Goal: Task Accomplishment & Management: Manage account settings

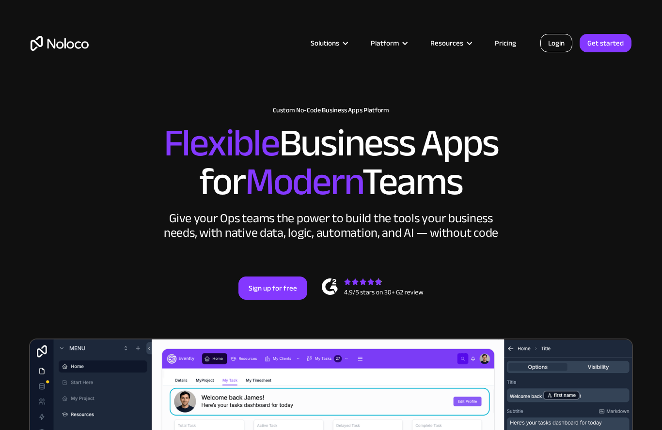
click at [560, 48] on link "Login" at bounding box center [556, 43] width 32 height 18
click at [561, 47] on link "Login" at bounding box center [556, 43] width 32 height 18
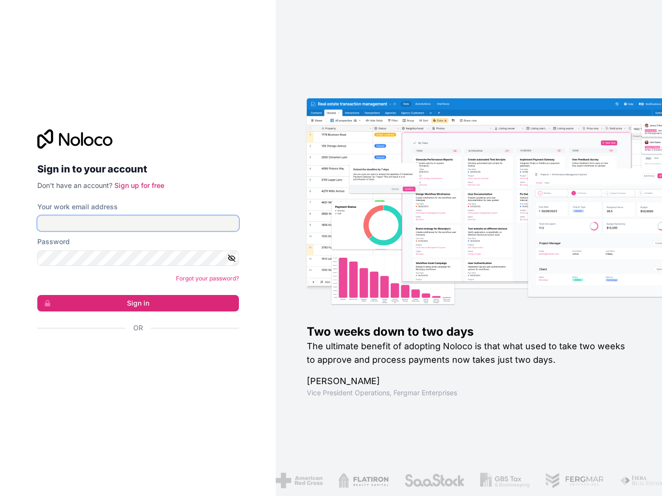
click at [143, 219] on form "Your work email address Password Forgot your password? Sign in Or" at bounding box center [138, 284] width 202 height 165
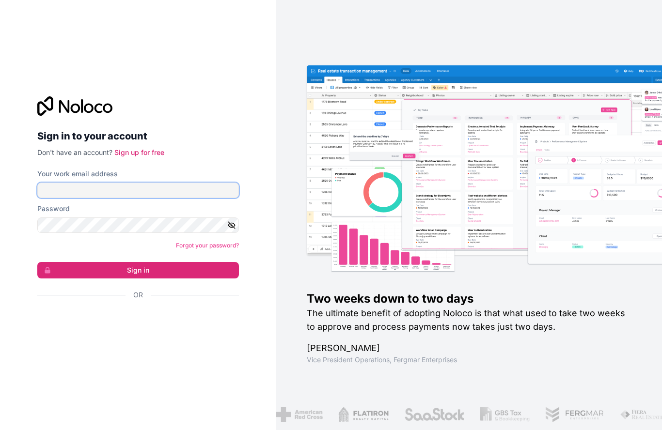
type input "edgar@loxton.co.za"
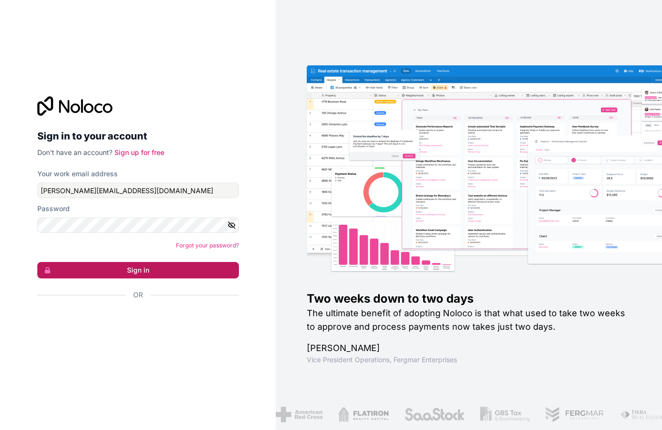
click at [219, 279] on button "Sign in" at bounding box center [138, 270] width 202 height 16
click at [203, 249] on link "Forgot your password?" at bounding box center [207, 245] width 63 height 7
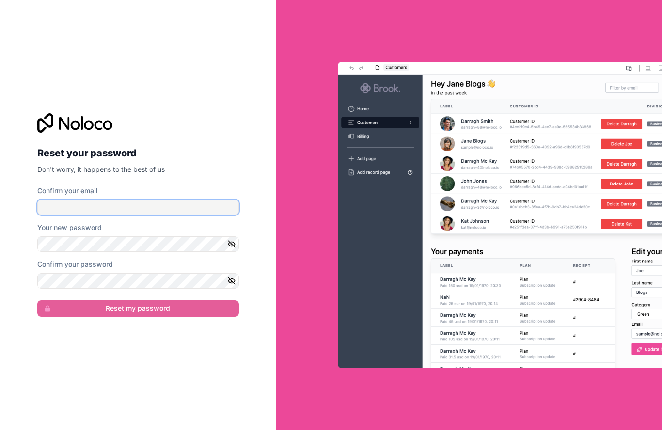
click at [108, 215] on input "Confirm your email" at bounding box center [138, 208] width 202 height 16
type input "r"
type input "edgar@loxton.co.za"
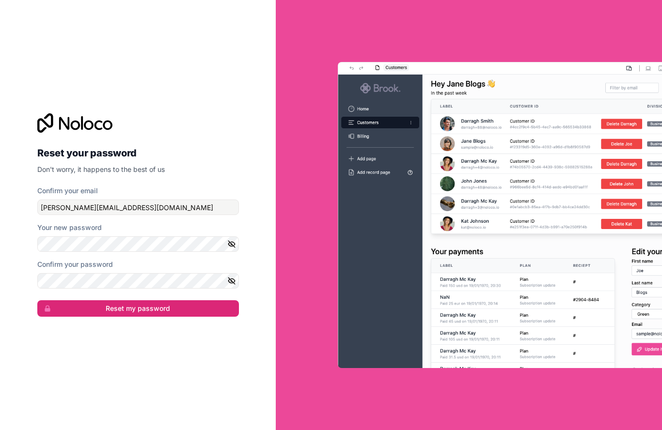
click at [232, 248] on icon "button" at bounding box center [231, 244] width 7 height 7
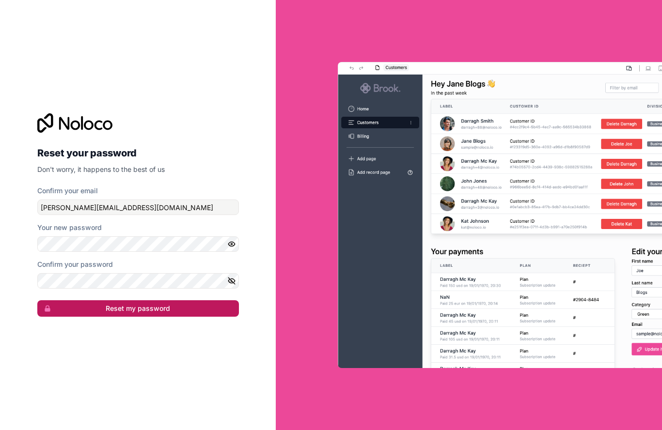
click at [203, 317] on button "Reset my password" at bounding box center [138, 308] width 202 height 16
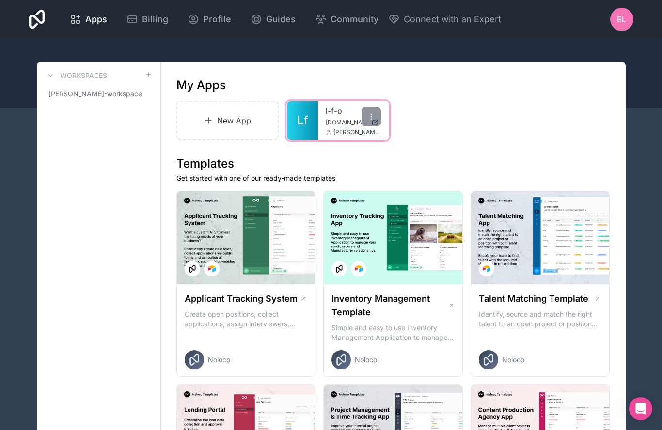
click at [340, 112] on link "l-f-o" at bounding box center [353, 111] width 55 height 12
